Goal: Go to known website: Access a specific website the user already knows

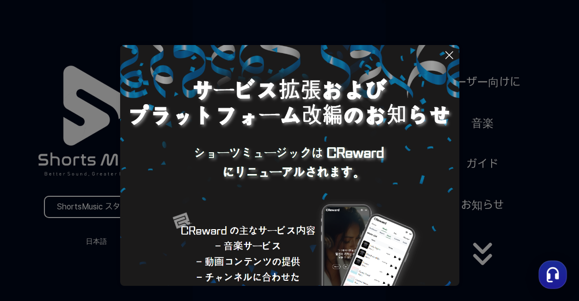
click at [451, 56] on icon at bounding box center [450, 55] width 12 height 12
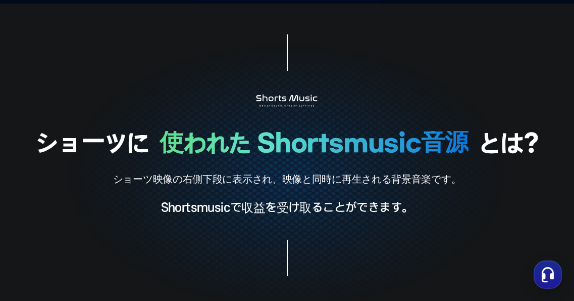
scroll to position [121, 0]
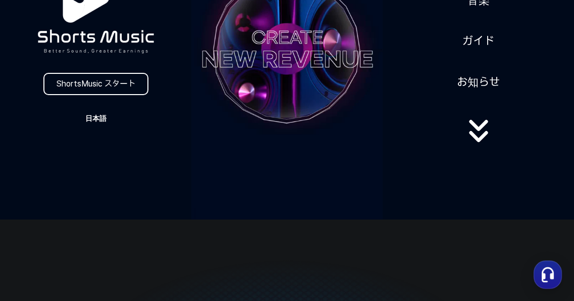
click at [100, 121] on button "日本語" at bounding box center [96, 118] width 49 height 14
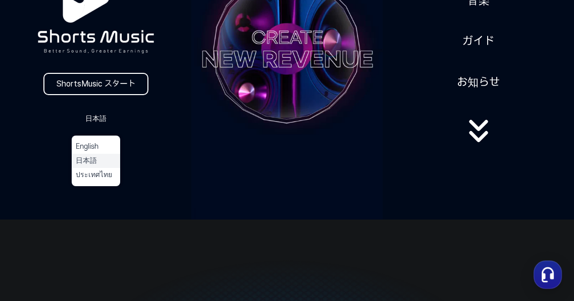
click at [108, 161] on button "日本語" at bounding box center [96, 161] width 40 height 10
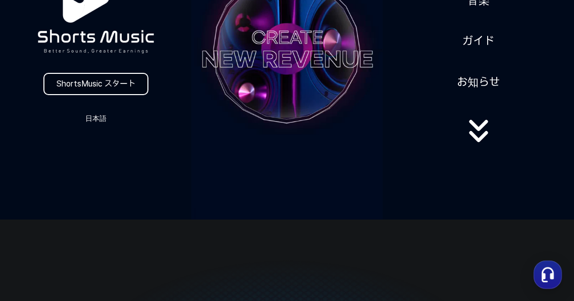
click at [118, 85] on link "ShortsMusic スタート" at bounding box center [95, 84] width 105 height 22
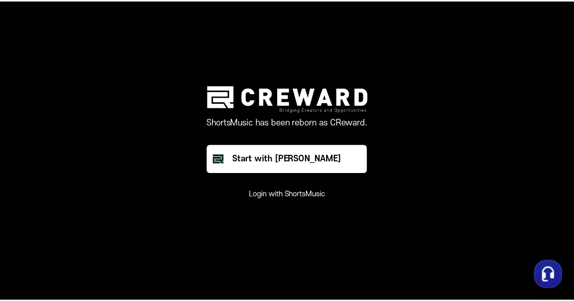
scroll to position [121, 0]
